Goal: Navigation & Orientation: Find specific page/section

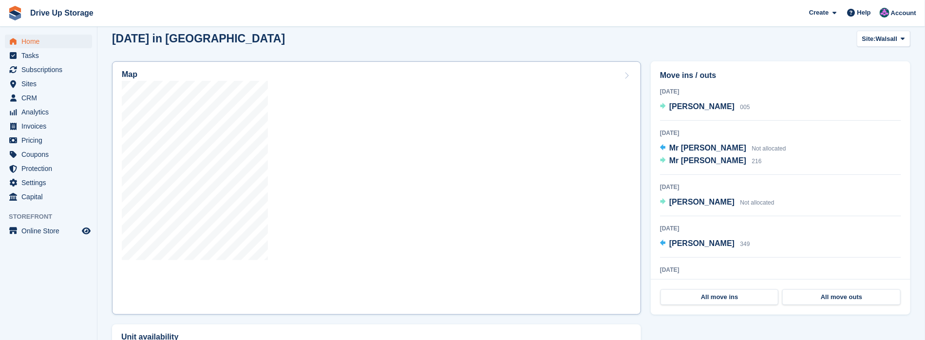
scroll to position [227, 0]
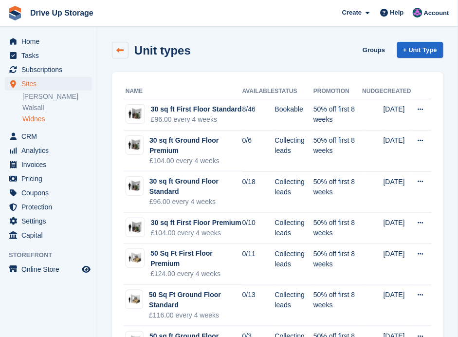
click at [117, 47] on icon at bounding box center [120, 50] width 7 height 7
click at [31, 41] on span "Home" at bounding box center [50, 42] width 58 height 14
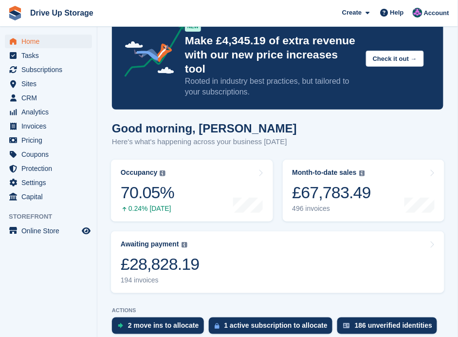
scroll to position [130, 0]
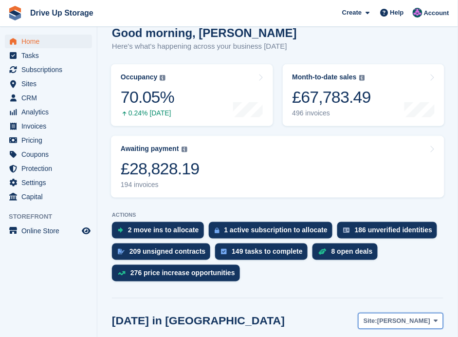
click at [437, 313] on button "Site: Stroud" at bounding box center [401, 321] width 85 height 16
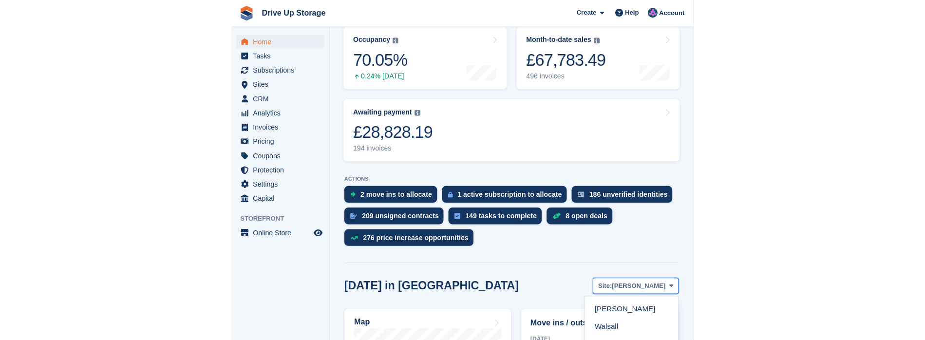
scroll to position [292, 0]
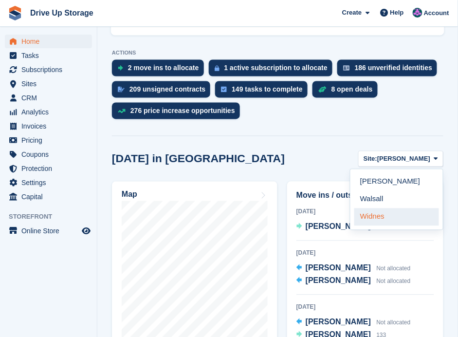
click at [374, 208] on link "Widnes" at bounding box center [397, 217] width 85 height 18
